Goal: Entertainment & Leisure: Consume media (video, audio)

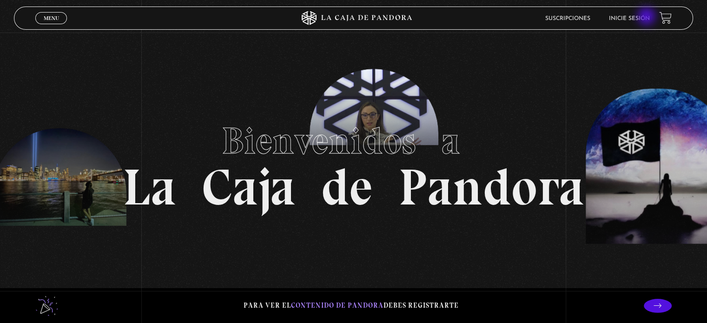
click at [647, 17] on link "Inicie sesión" at bounding box center [629, 19] width 41 height 6
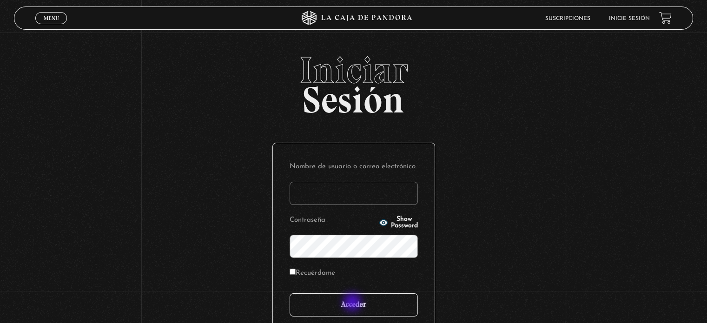
type input "[EMAIL_ADDRESS][DOMAIN_NAME]"
click at [353, 303] on input "Acceder" at bounding box center [353, 304] width 128 height 23
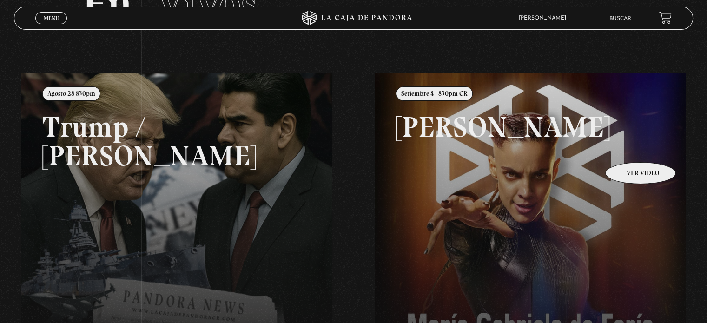
scroll to position [73, 0]
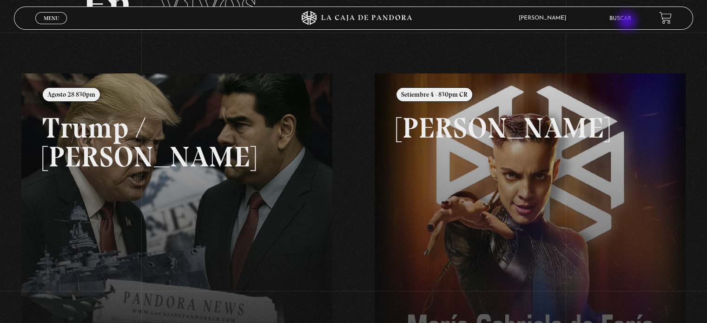
click at [628, 22] on li "Buscar" at bounding box center [620, 18] width 22 height 14
click at [626, 17] on link "Buscar" at bounding box center [620, 19] width 22 height 6
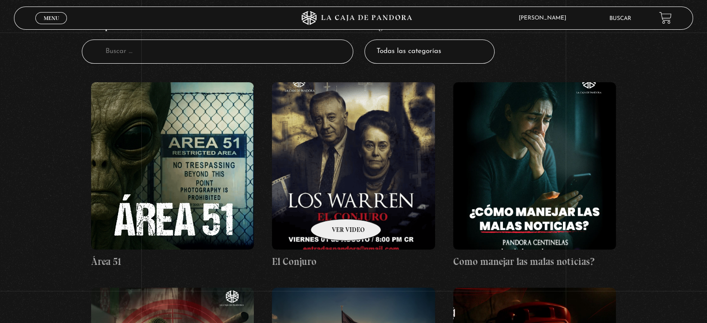
scroll to position [122, 0]
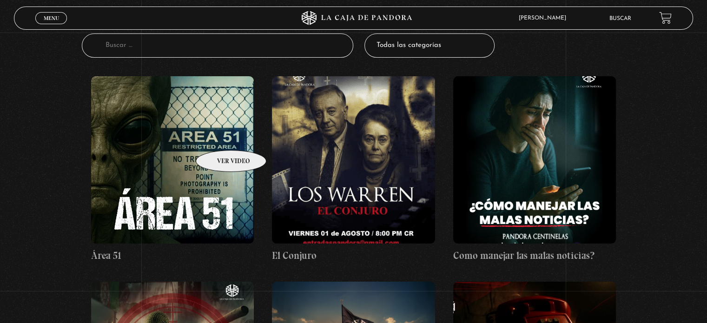
click at [219, 136] on figure at bounding box center [172, 159] width 163 height 167
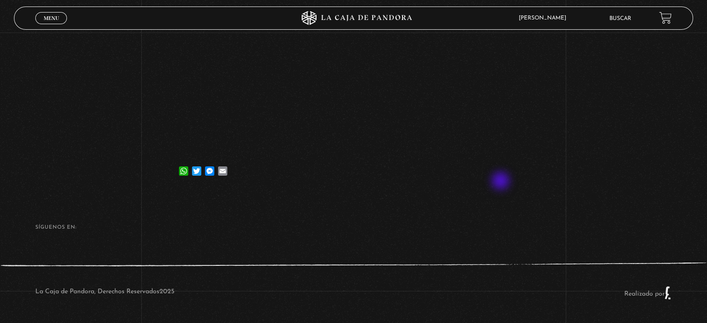
scroll to position [127, 0]
